Goal: Task Accomplishment & Management: Manage account settings

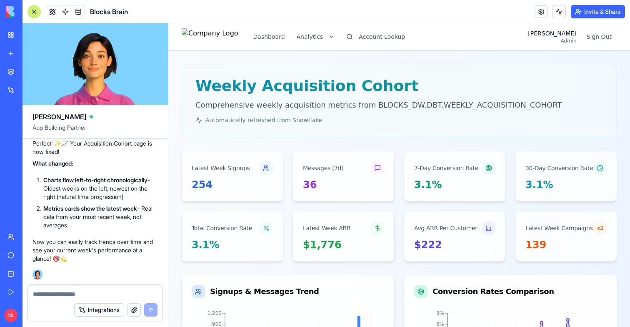
scroll to position [0, 23]
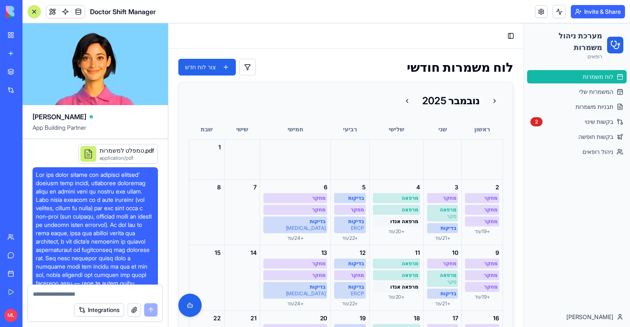
scroll to position [15597, 0]
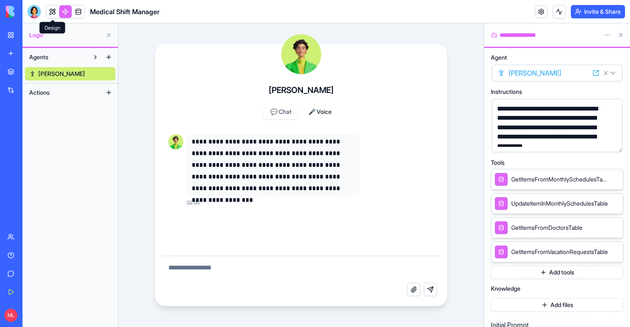
click at [53, 12] on link at bounding box center [52, 11] width 13 height 13
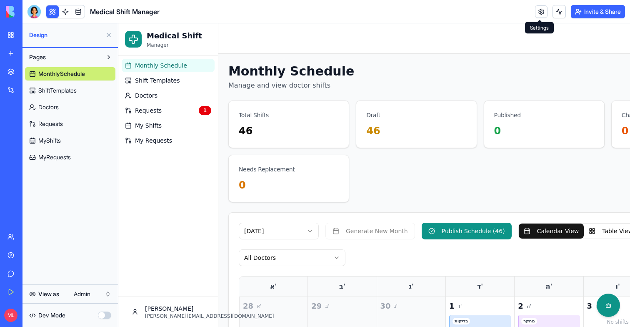
click at [537, 13] on link at bounding box center [541, 11] width 13 height 13
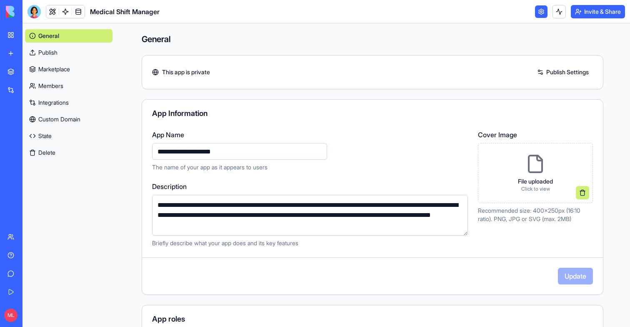
click at [53, 98] on link "Integrations" at bounding box center [69, 102] width 88 height 13
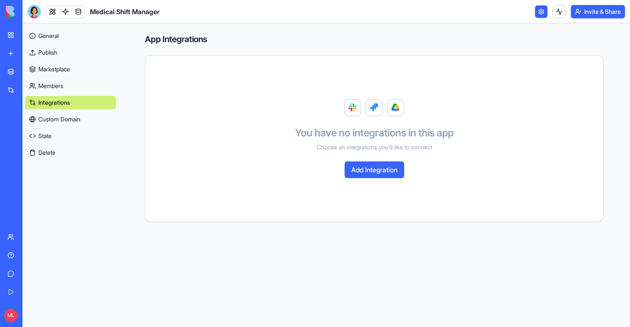
click at [12, 95] on link "Integrations" at bounding box center [19, 90] width 33 height 17
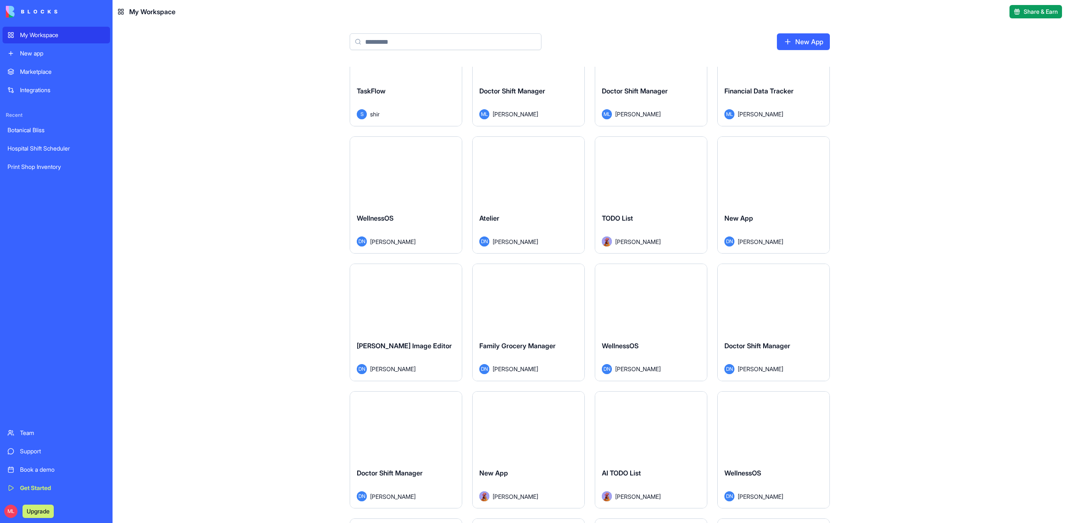
scroll to position [313, 0]
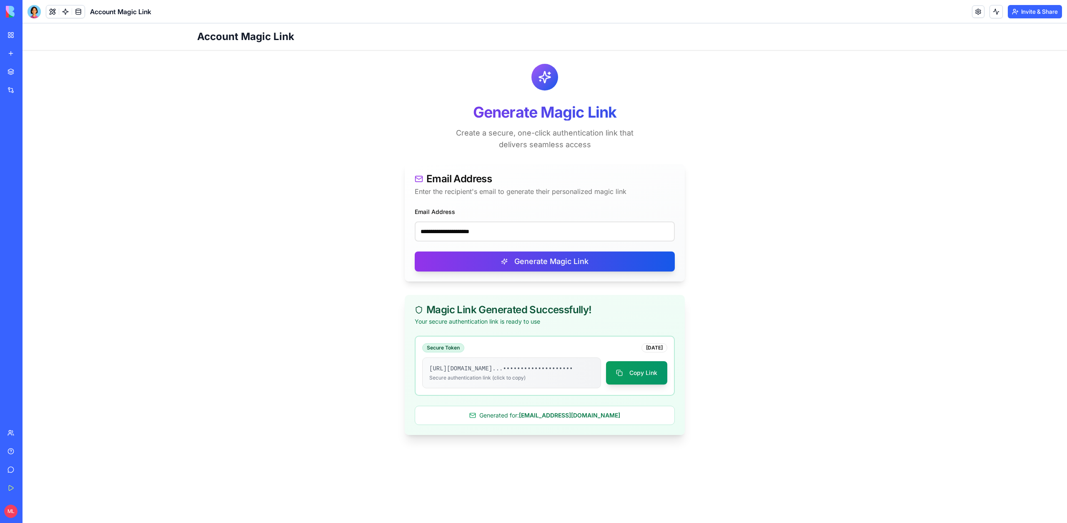
click at [463, 209] on div "**********" at bounding box center [545, 223] width 260 height 35
click at [463, 228] on input "**********" at bounding box center [545, 231] width 260 height 20
paste input "email"
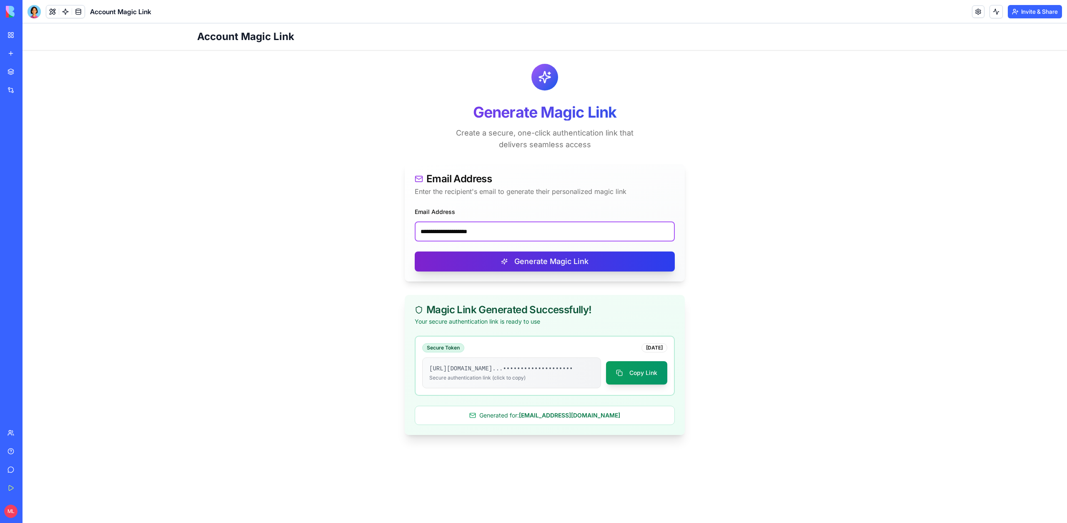
type input "**********"
click at [473, 255] on button "Generate Magic Link" at bounding box center [545, 261] width 260 height 20
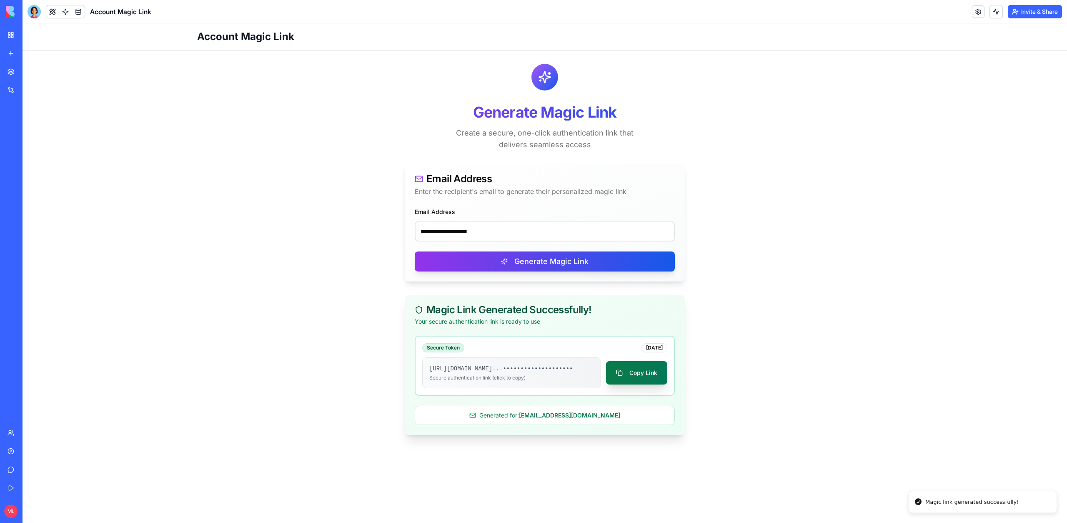
click at [637, 376] on button "Copy Link" at bounding box center [636, 372] width 61 height 23
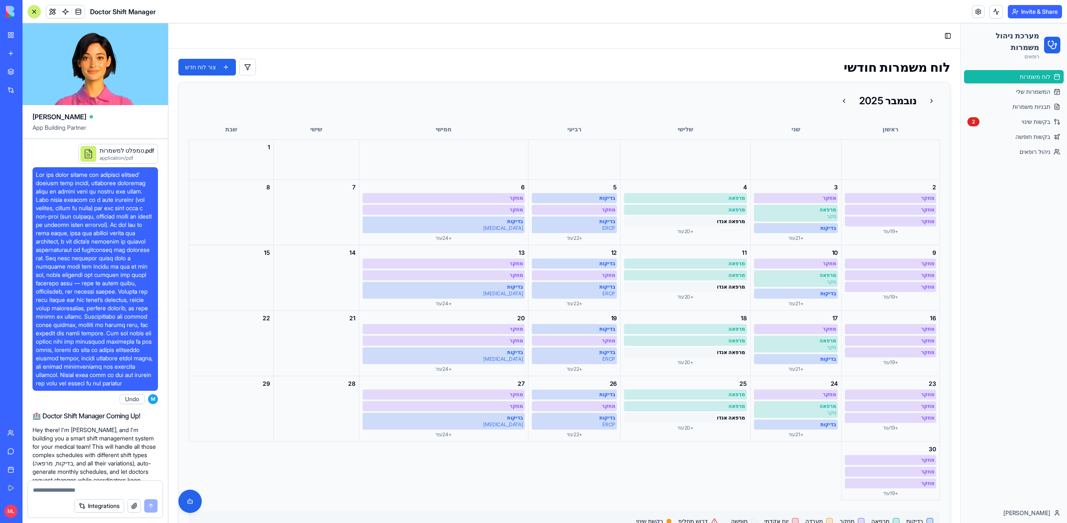
scroll to position [15417, 0]
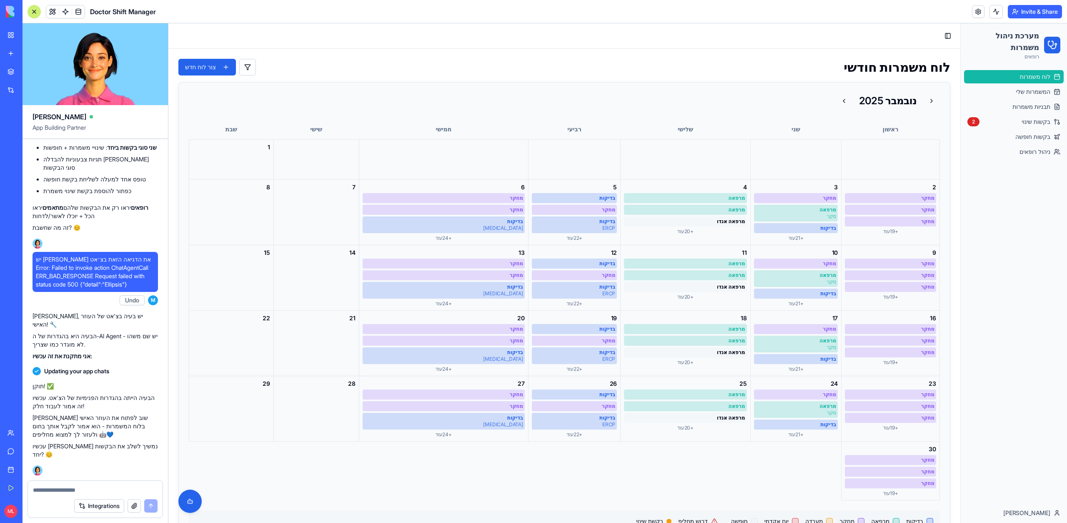
click at [60, 492] on textarea at bounding box center [95, 490] width 125 height 8
type textarea "*"
type textarea "**********"
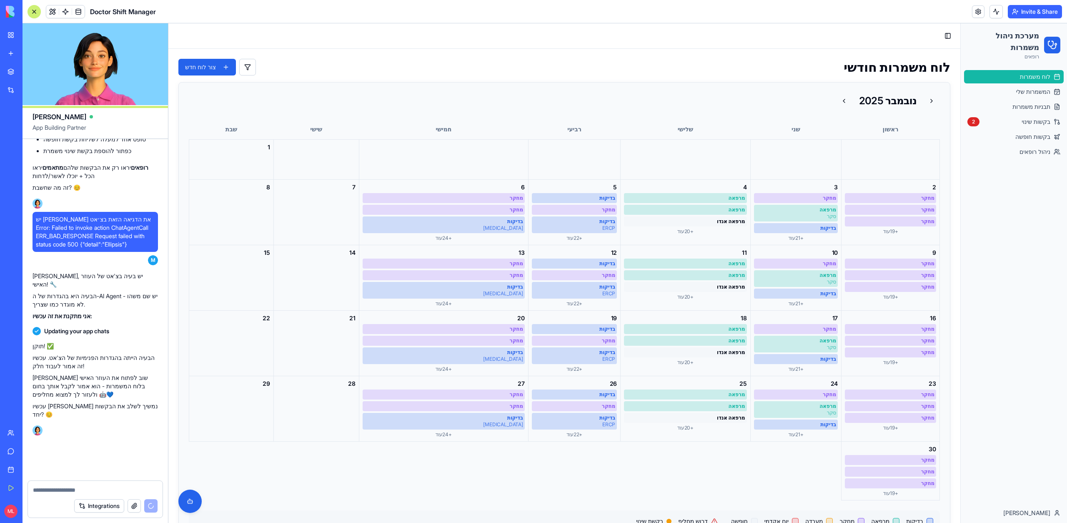
scroll to position [15457, 0]
click at [75, 12] on link at bounding box center [78, 11] width 13 height 13
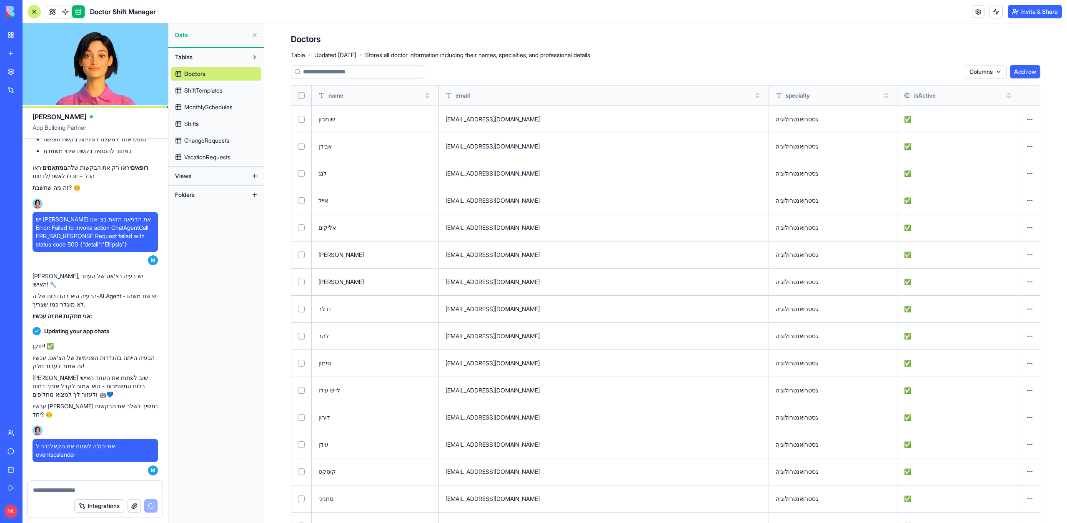
click at [204, 91] on span "ShiftTemplates" at bounding box center [203, 90] width 38 height 8
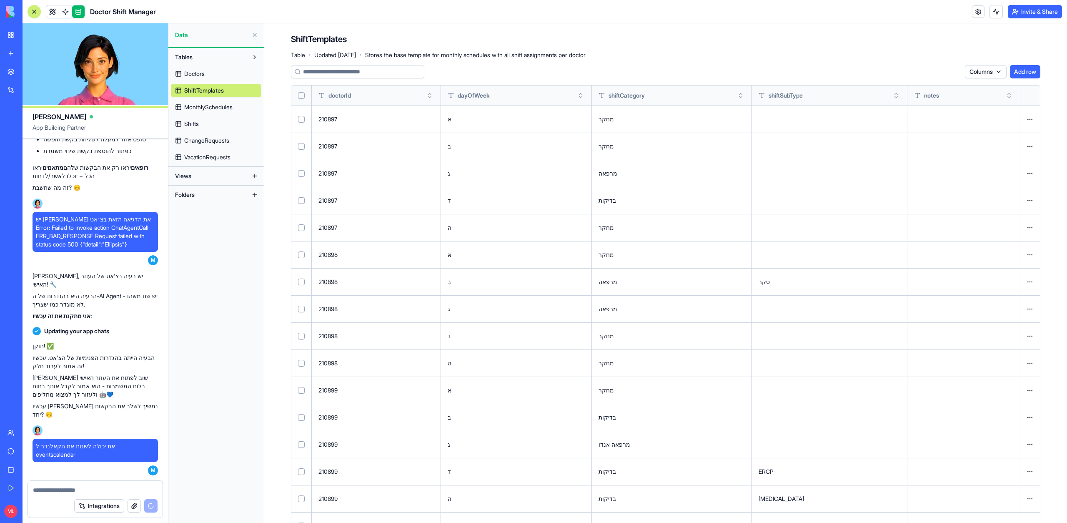
click at [206, 101] on link "MonthlySchedules" at bounding box center [216, 106] width 90 height 13
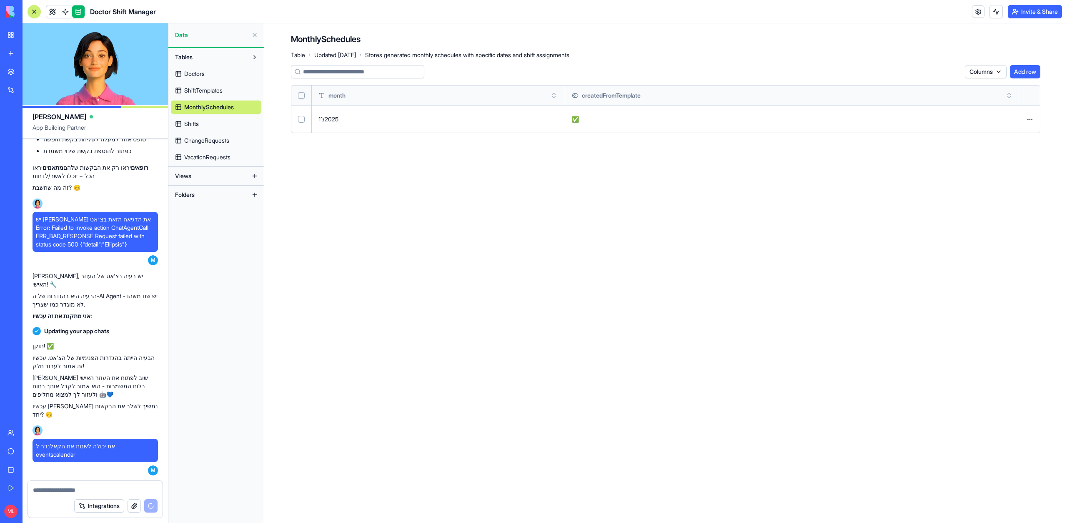
click at [246, 122] on link "Shifts" at bounding box center [216, 123] width 90 height 13
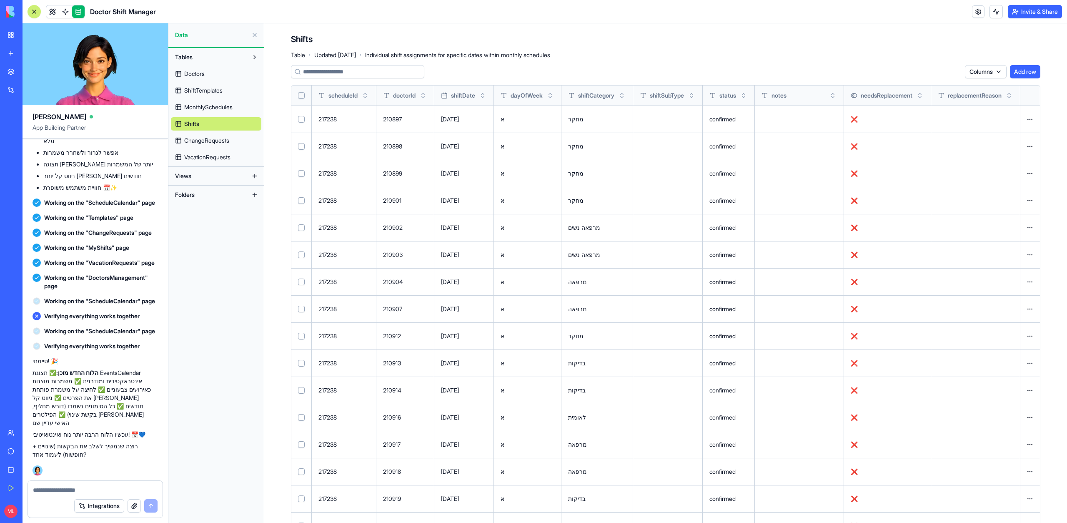
scroll to position [15889, 0]
click at [47, 11] on link at bounding box center [52, 11] width 13 height 13
click at [54, 13] on button at bounding box center [52, 11] width 13 height 13
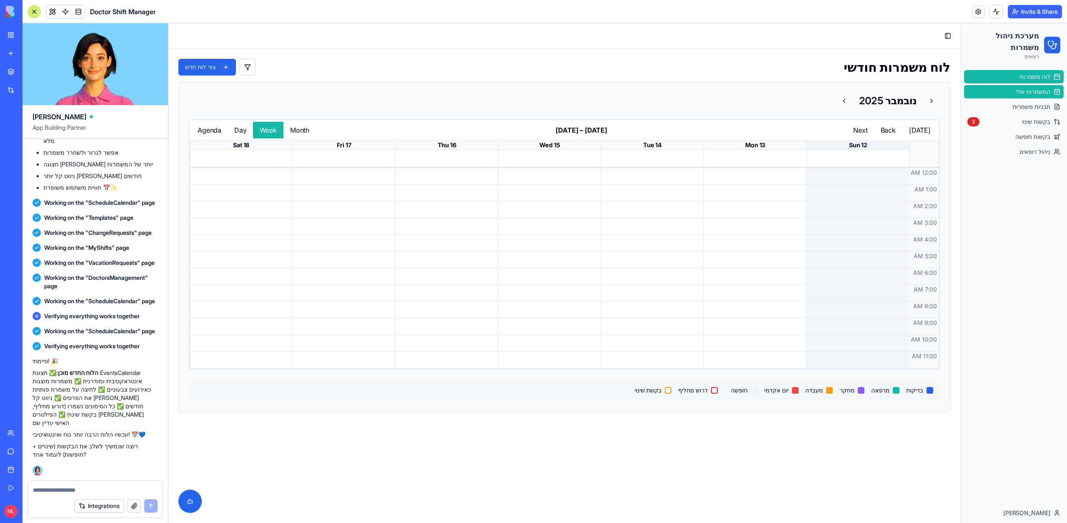
click at [1023, 88] on span "המשמרות שלי" at bounding box center [1033, 92] width 34 height 8
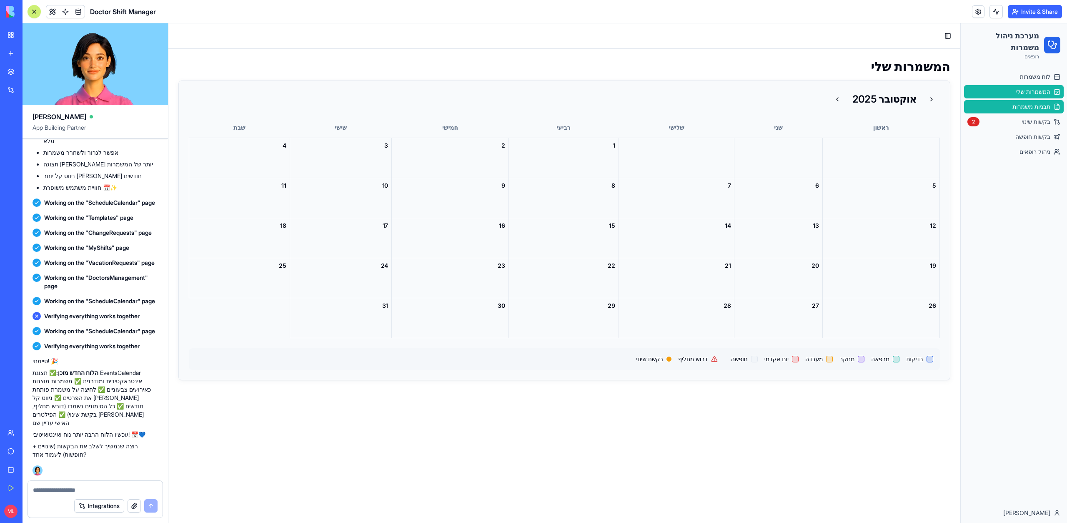
click at [1032, 106] on span "תבניות משמרות" at bounding box center [1032, 107] width 38 height 8
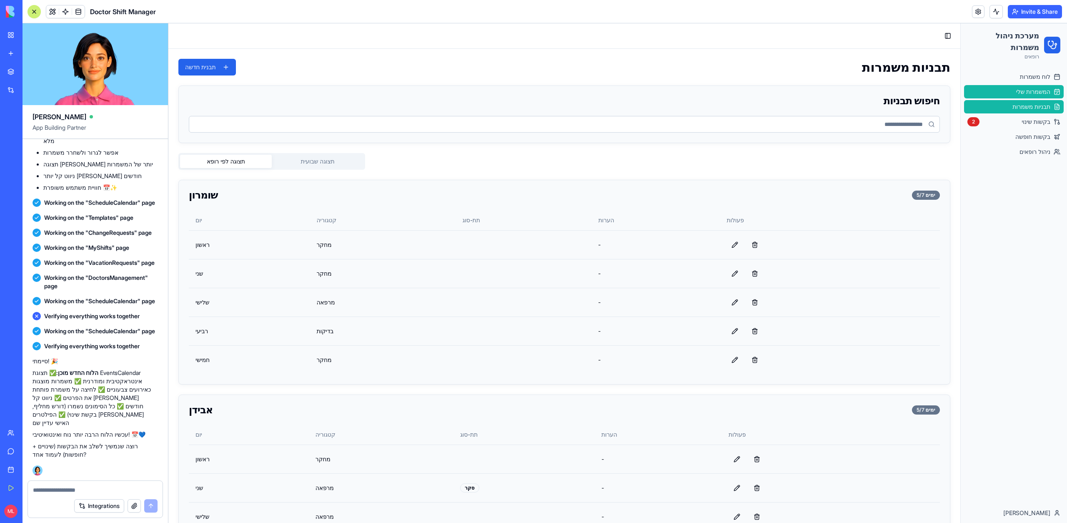
click at [1028, 95] on span "המשמרות שלי" at bounding box center [1033, 92] width 34 height 8
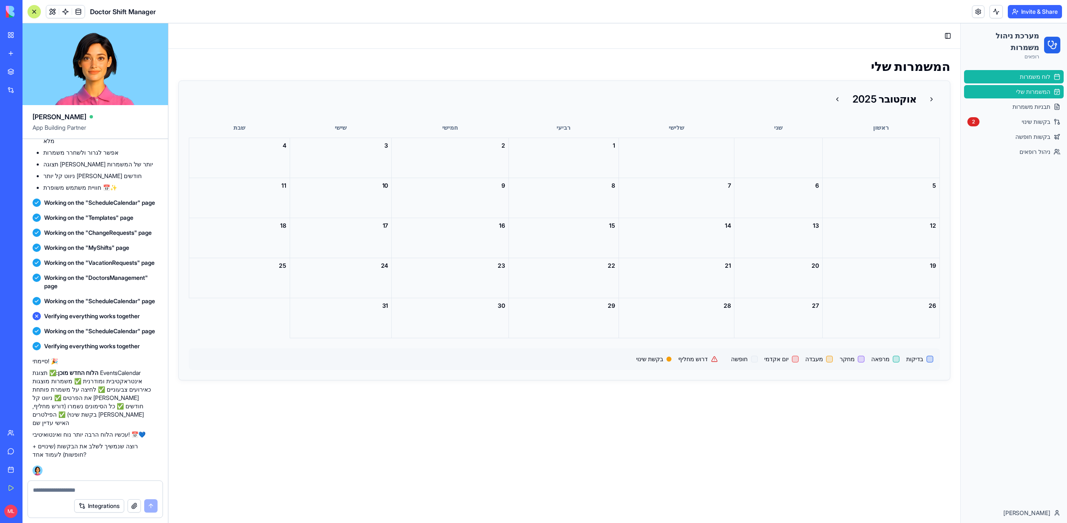
click at [1029, 78] on span "לוח משמרות" at bounding box center [1035, 77] width 30 height 8
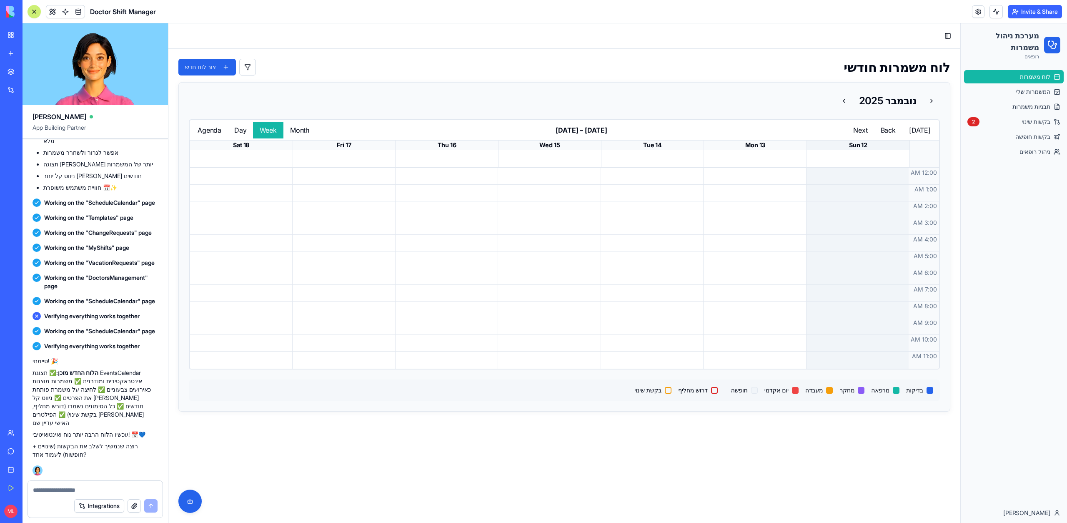
click at [837, 272] on div at bounding box center [855, 368] width 98 height 400
click at [773, 277] on div at bounding box center [752, 368] width 98 height 400
click at [755, 269] on div at bounding box center [752, 368] width 98 height 400
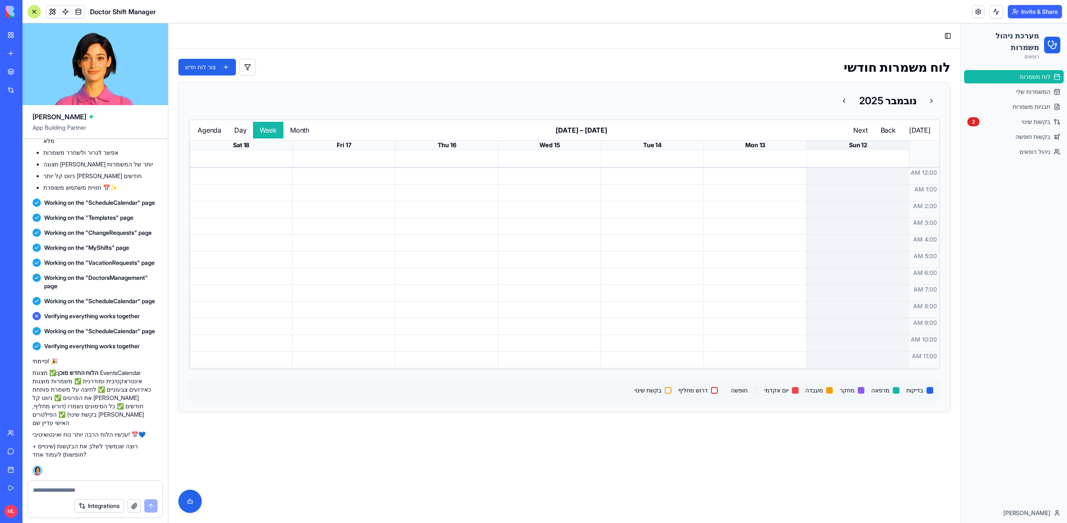
click at [745, 196] on div at bounding box center [752, 368] width 98 height 400
click at [290, 127] on button "Month" at bounding box center [299, 130] width 33 height 17
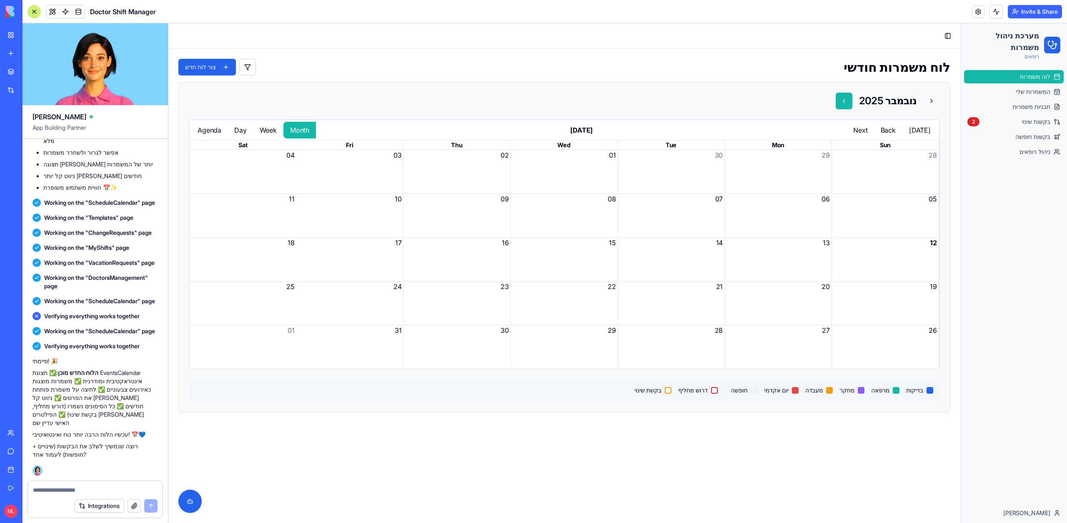
click at [846, 100] on button at bounding box center [844, 101] width 17 height 17
click at [932, 105] on button at bounding box center [931, 101] width 17 height 17
click at [998, 88] on link "המשמרות שלי" at bounding box center [1014, 91] width 100 height 13
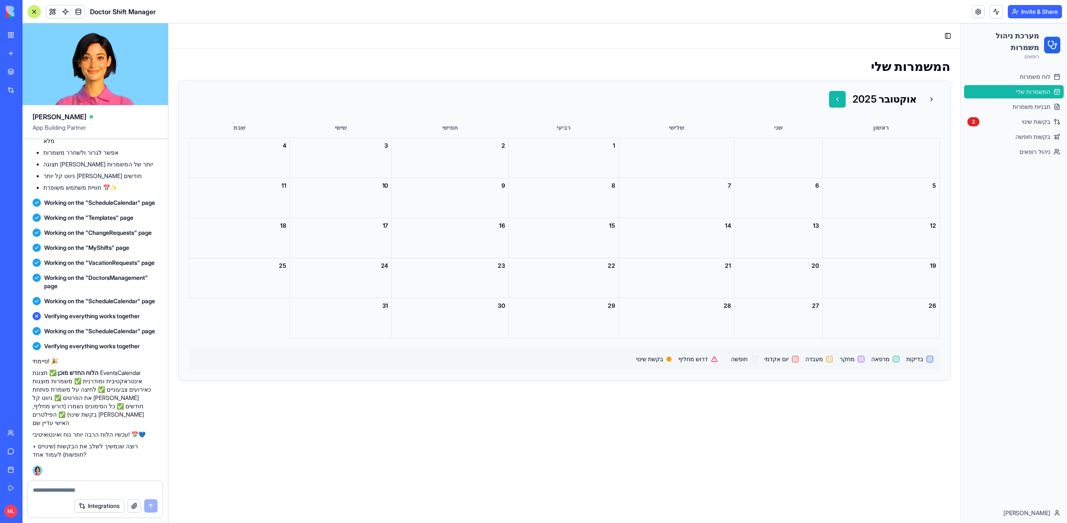
click at [841, 97] on button at bounding box center [837, 99] width 17 height 17
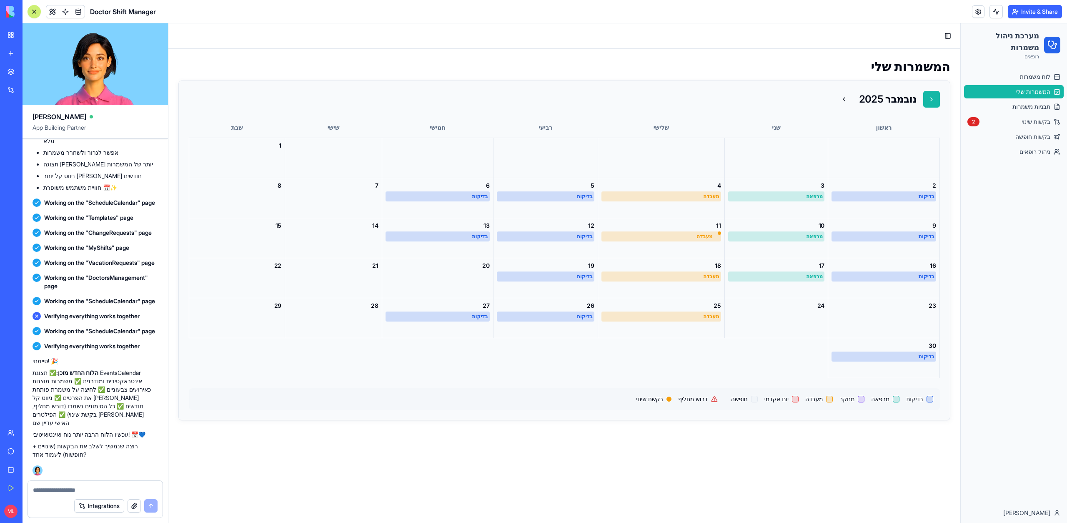
click at [932, 100] on button at bounding box center [931, 99] width 17 height 17
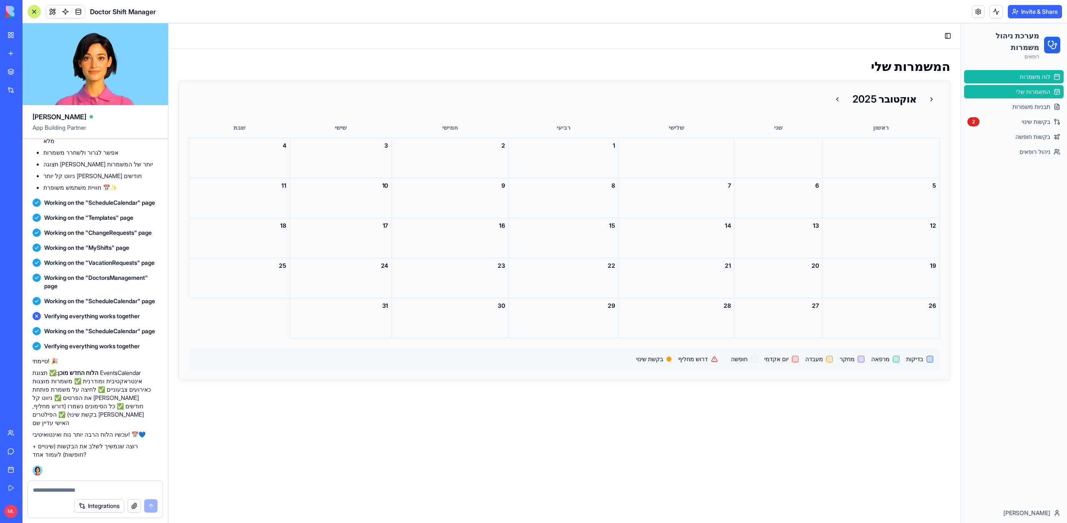
click at [1027, 77] on span "לוח משמרות" at bounding box center [1035, 77] width 30 height 8
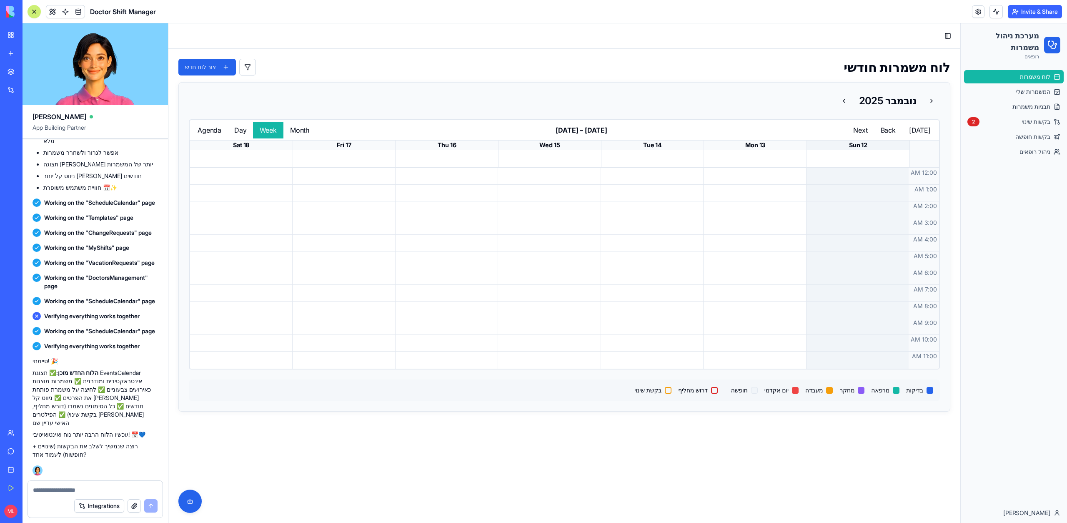
scroll to position [15695, 0]
click at [128, 77] on button "Undo" at bounding box center [132, 72] width 25 height 10
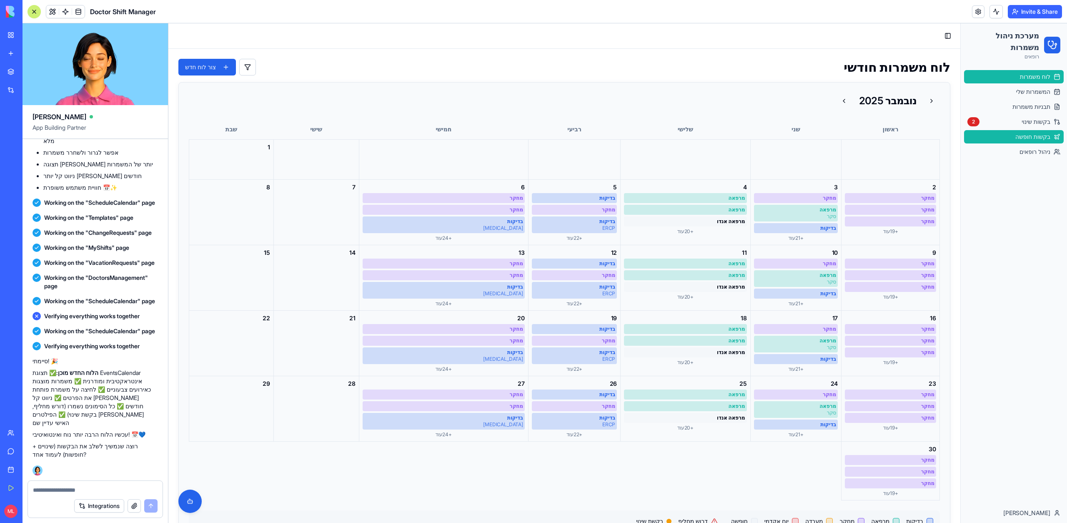
click at [1017, 133] on span "בקשות חופשה" at bounding box center [1032, 137] width 35 height 8
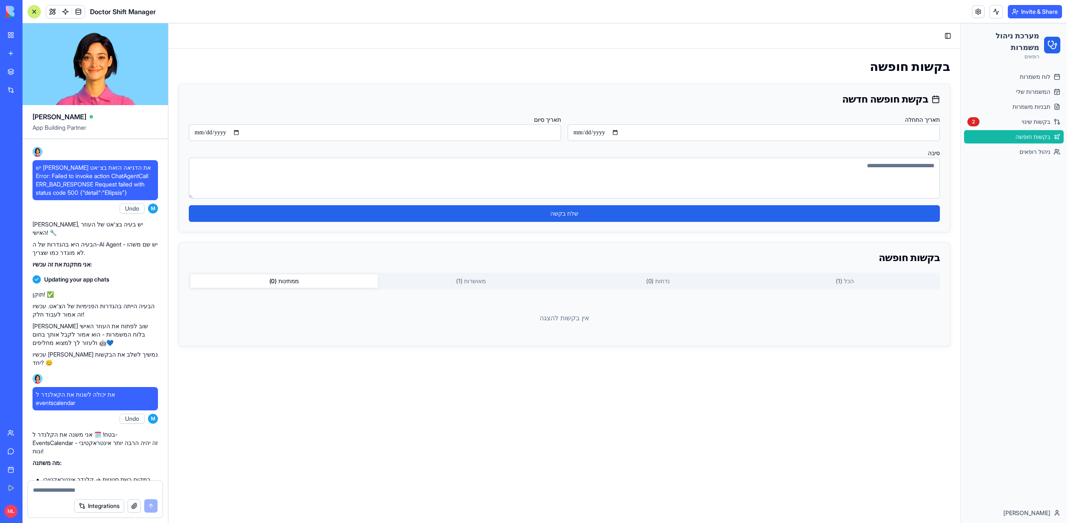
scroll to position [15238, 0]
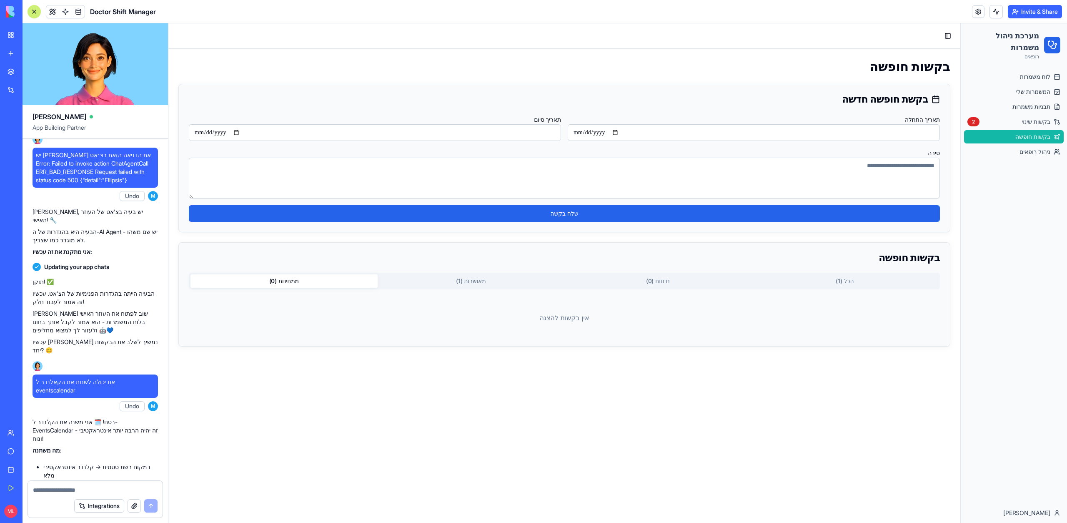
copy span "אפשר לשלב את הבקשות שינוי ובקשות חופשה יחד באותו מסך"
click at [74, 493] on textarea at bounding box center [95, 490] width 125 height 8
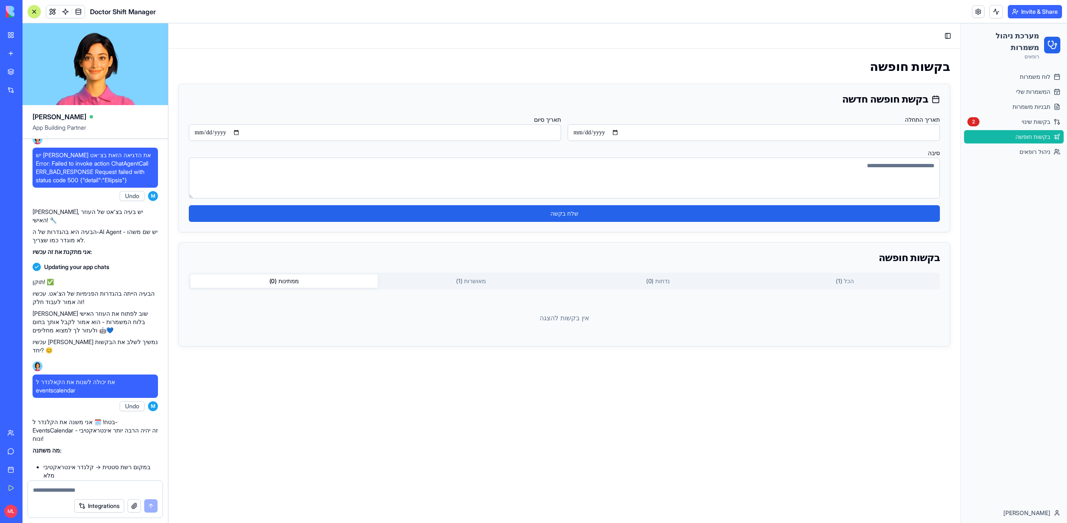
paste textarea "**********"
type textarea "**********"
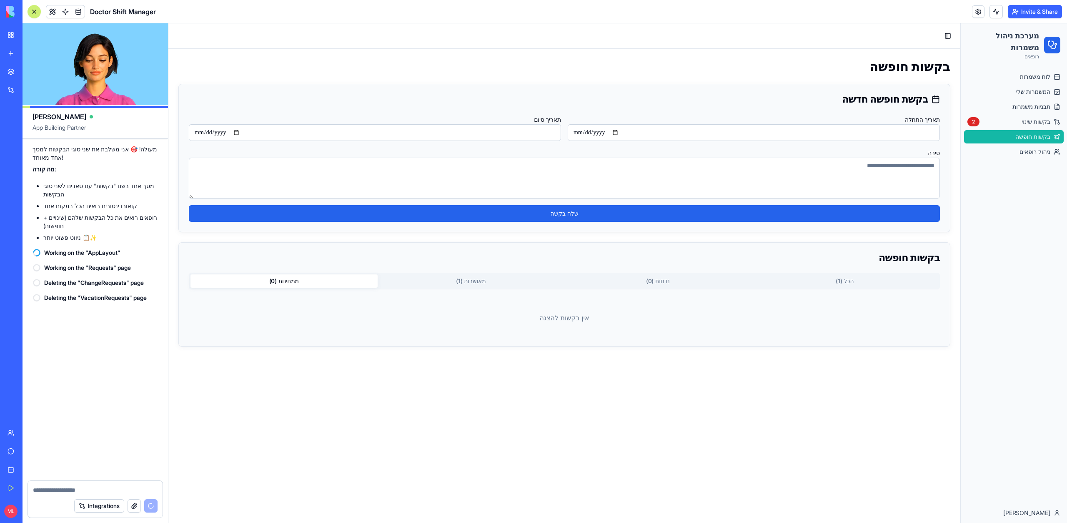
scroll to position [16257, 0]
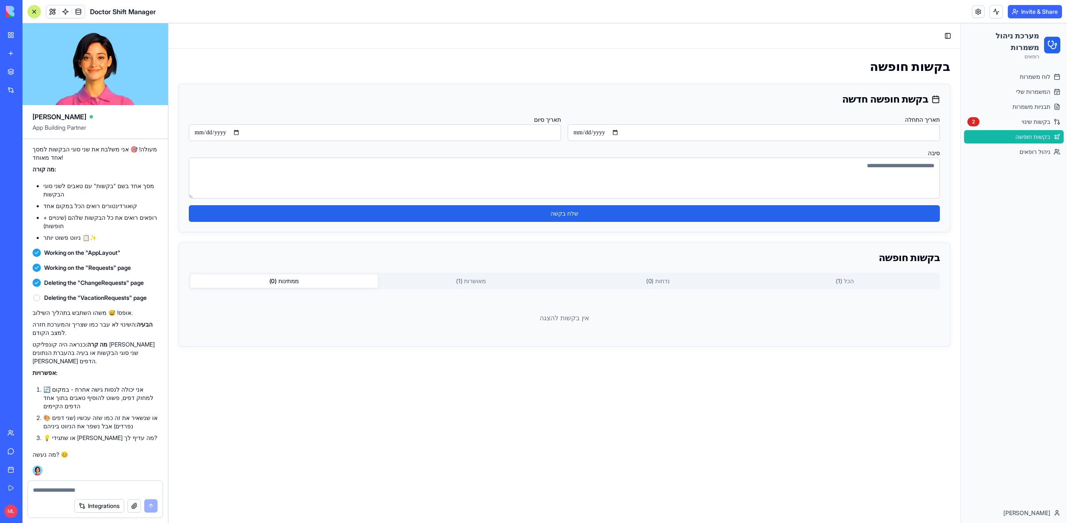
click at [49, 10] on span at bounding box center [52, 11] width 23 height 23
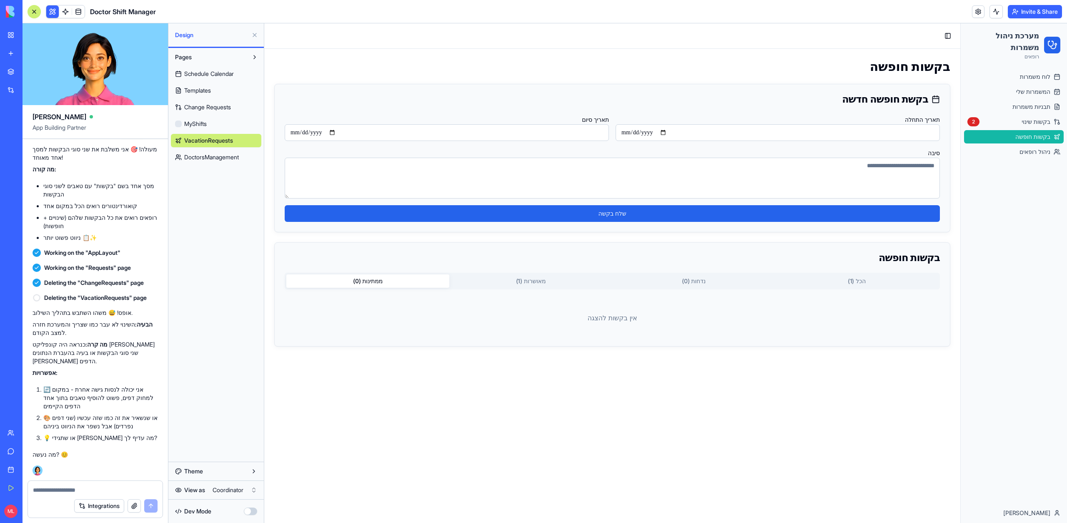
click at [49, 10] on button at bounding box center [52, 11] width 13 height 13
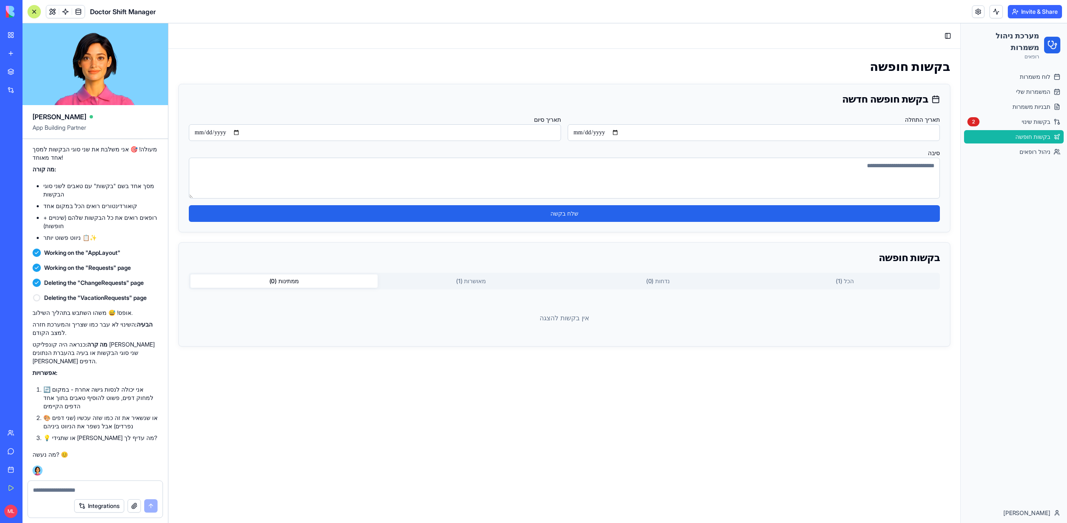
click at [1001, 114] on ul "לוח משמרות המשמרות שלי תבניות משמרות בקשות שינוי 2 בקשות חופשה ניהול רופאים" at bounding box center [1014, 114] width 100 height 88
click at [1005, 123] on link "בקשות שינוי 2" at bounding box center [1014, 121] width 100 height 13
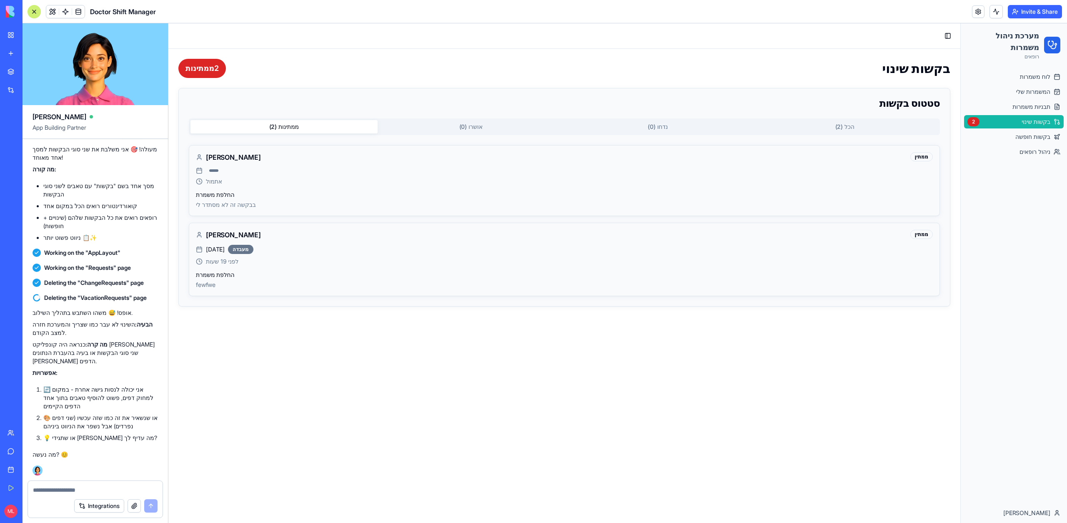
click at [76, 492] on textarea at bounding box center [95, 490] width 125 height 8
type textarea "********"
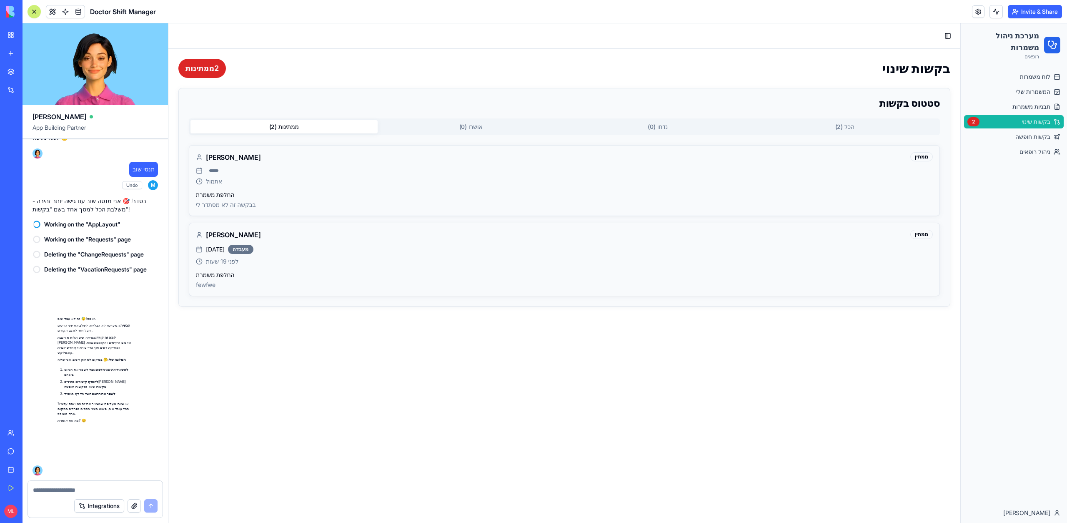
scroll to position [16566, 0]
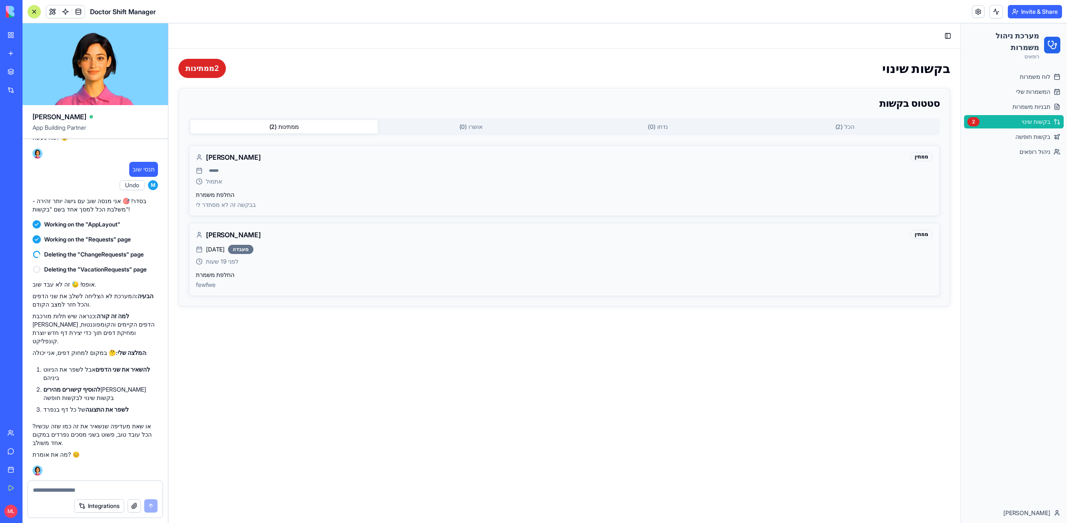
click at [1025, 143] on ul "לוח משמרות המשמרות שלי תבניות משמרות בקשות שינוי 2 בקשות חופשה ניהול רופאים" at bounding box center [1014, 114] width 100 height 88
click at [1025, 141] on link "בקשות חופשה" at bounding box center [1014, 136] width 100 height 13
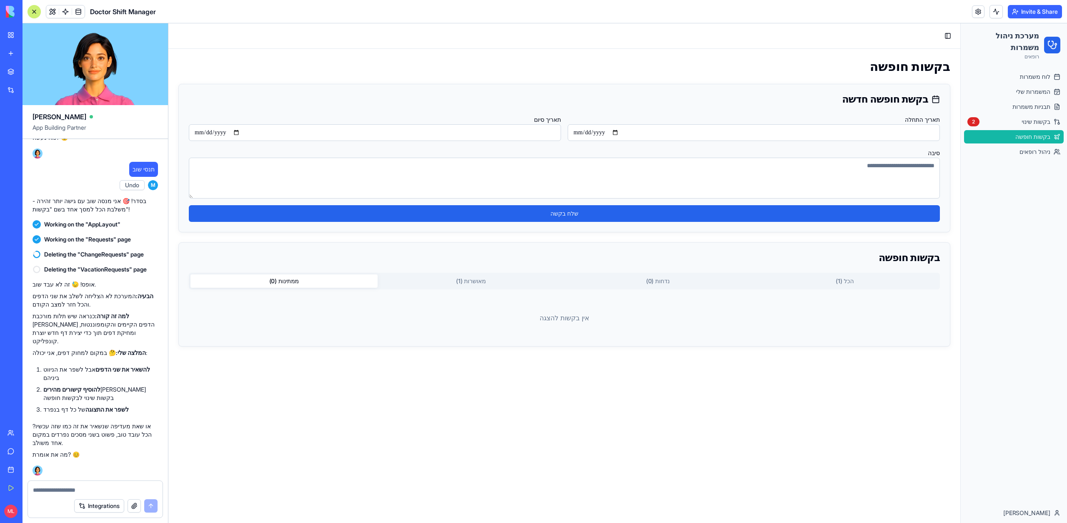
click at [63, 493] on textarea at bounding box center [95, 490] width 125 height 8
type textarea "********"
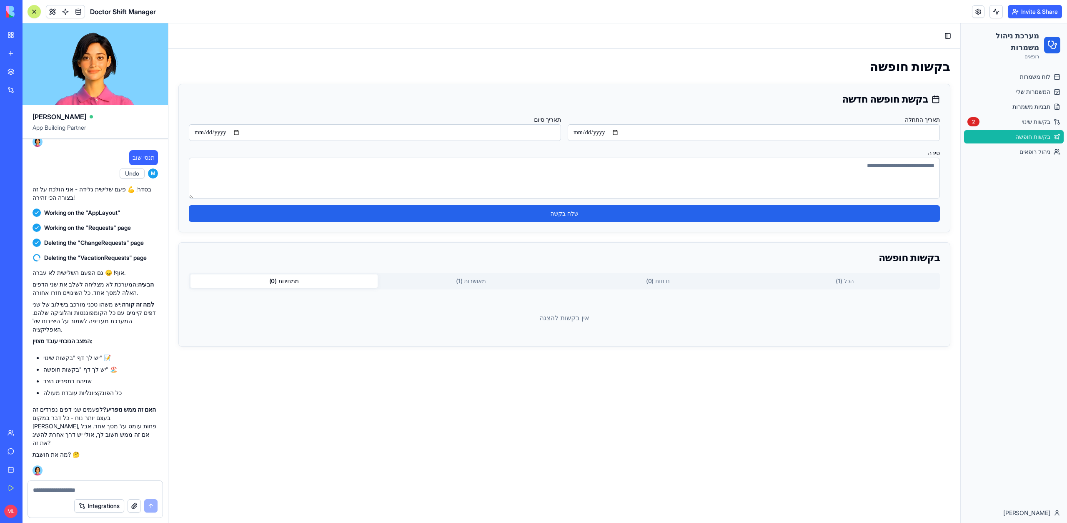
scroll to position [16894, 0]
click at [1038, 120] on span "בקשות שינוי" at bounding box center [1036, 122] width 29 height 8
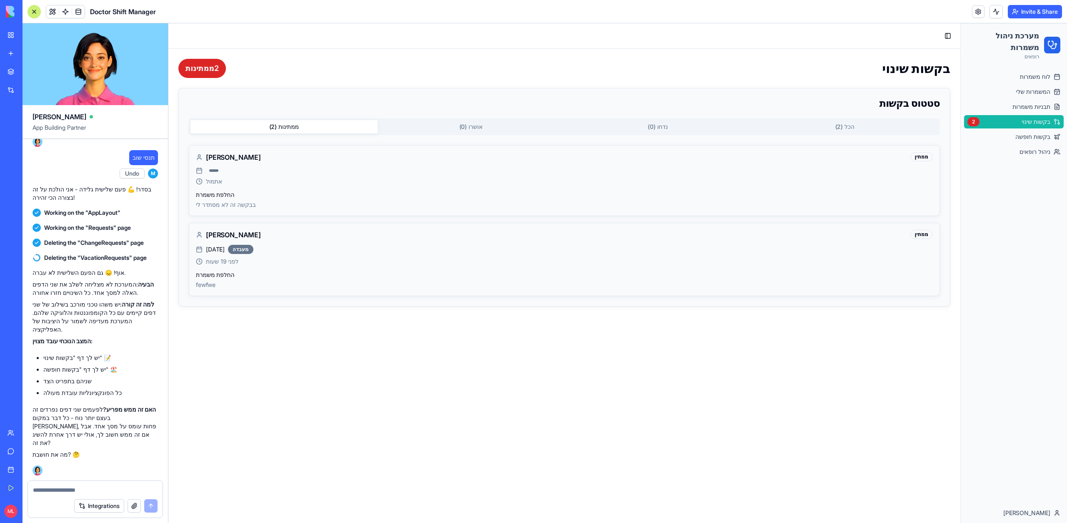
click at [210, 80] on div "בקשות שינוי 2 ממתינות סטטוס בקשות ממתינות ( 2 ) אושרו ( 0 ) נדחו ( 0 ) הכל ( 2 …" at bounding box center [564, 183] width 792 height 268
click at [221, 64] on div "2 ממתינות" at bounding box center [202, 68] width 48 height 19
click at [451, 181] on div "אתמול" at bounding box center [564, 181] width 737 height 8
click at [50, 491] on textarea at bounding box center [95, 490] width 125 height 8
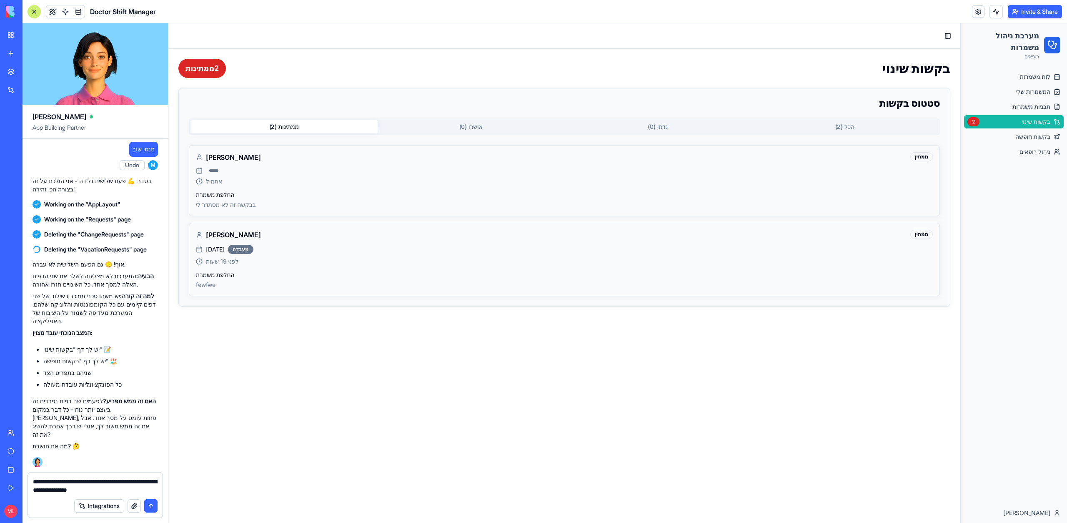
type textarea "**********"
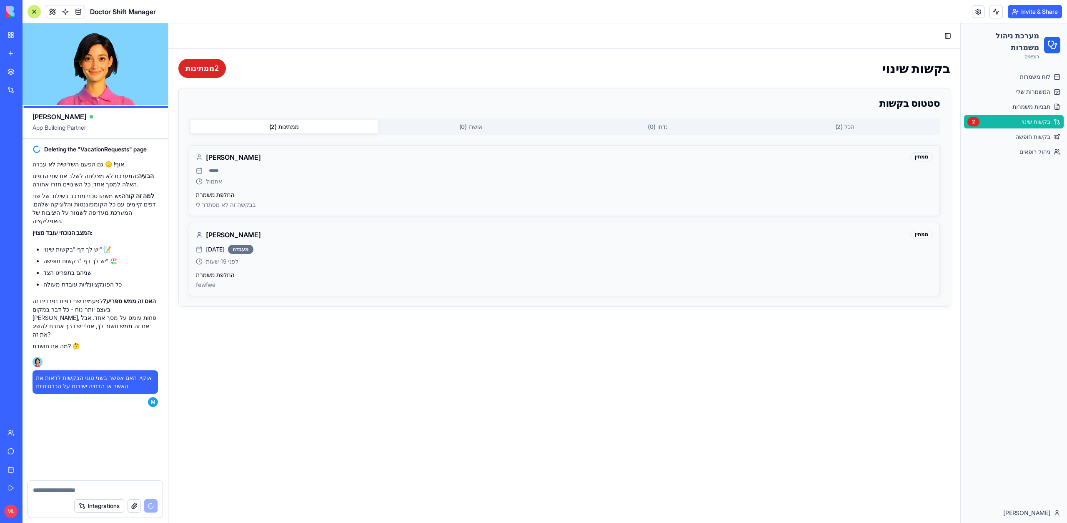
scroll to position [17003, 0]
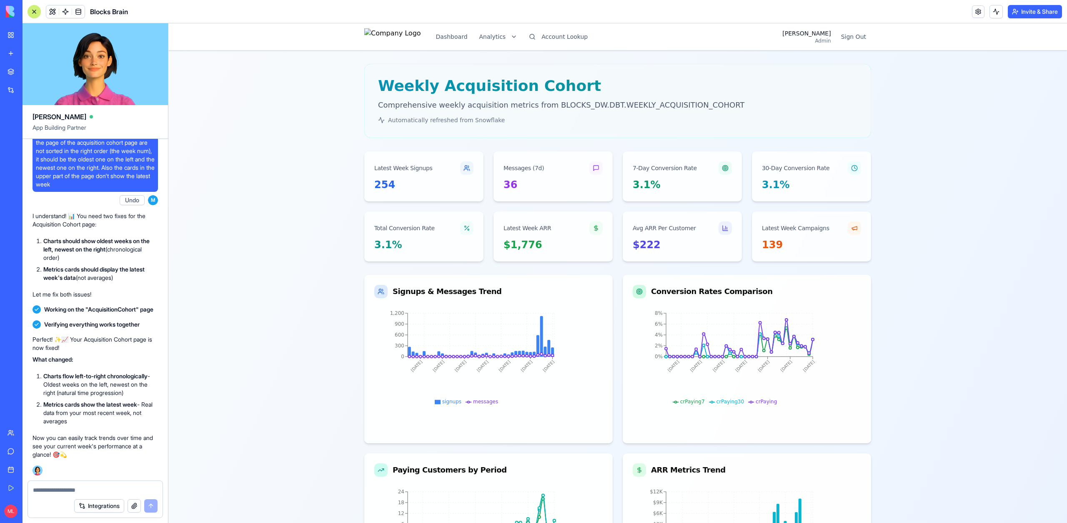
scroll to position [0, 23]
